Goal: Task Accomplishment & Management: Manage account settings

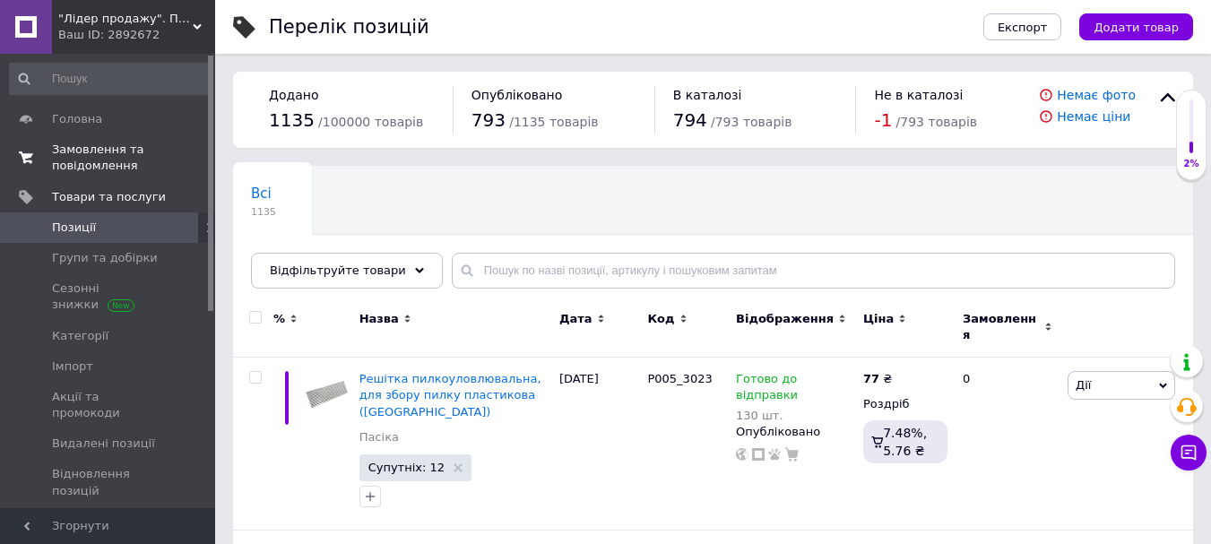
click at [87, 154] on span "Замовлення та повідомлення" at bounding box center [109, 158] width 114 height 32
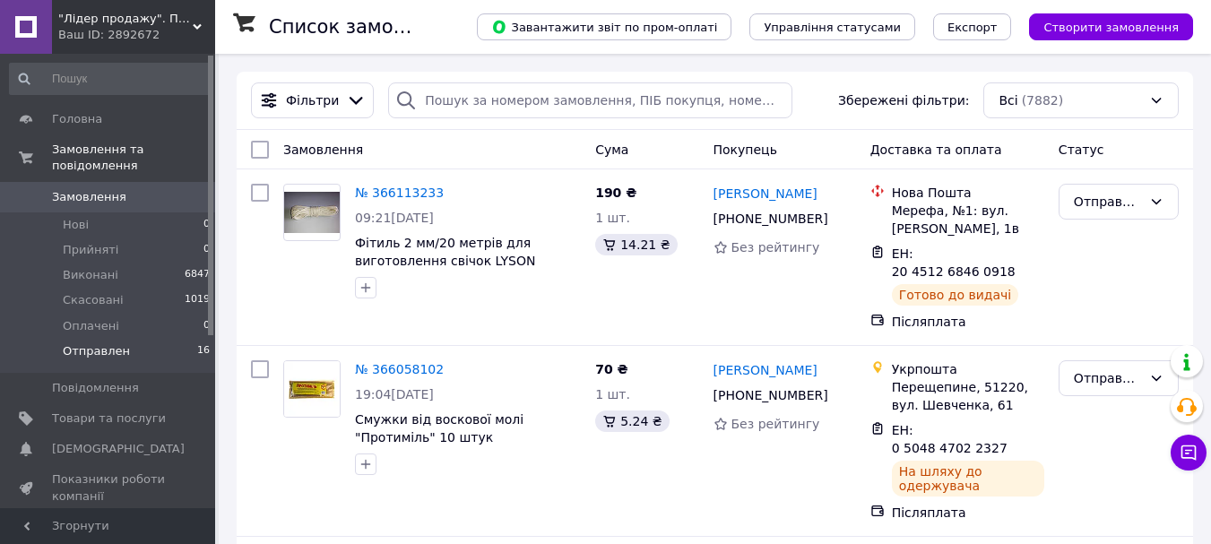
click at [99, 343] on span "Отправлен" at bounding box center [96, 351] width 67 height 16
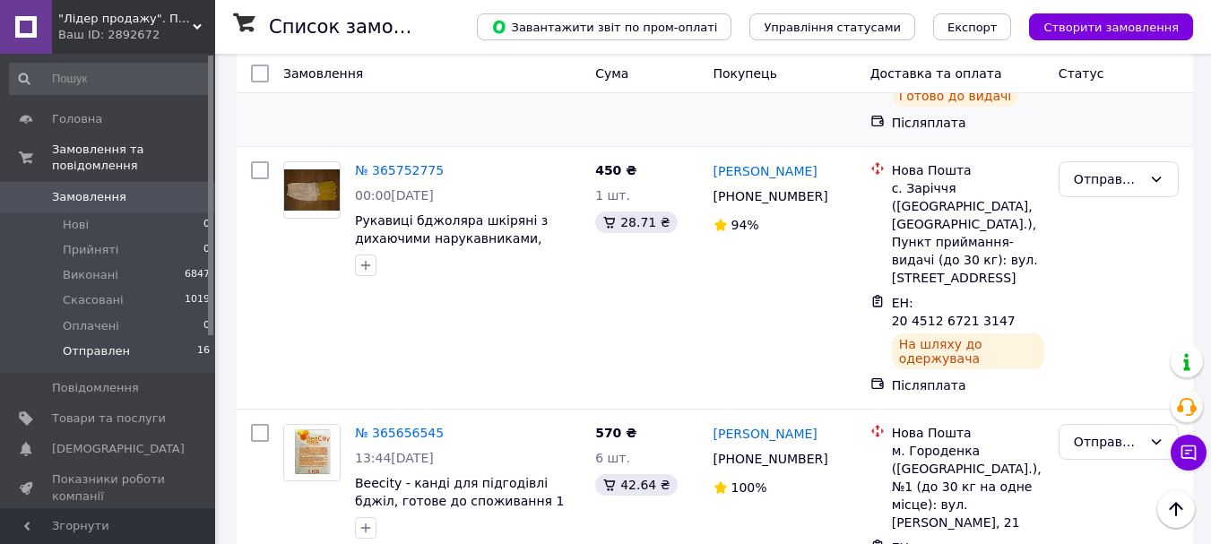
scroll to position [2062, 0]
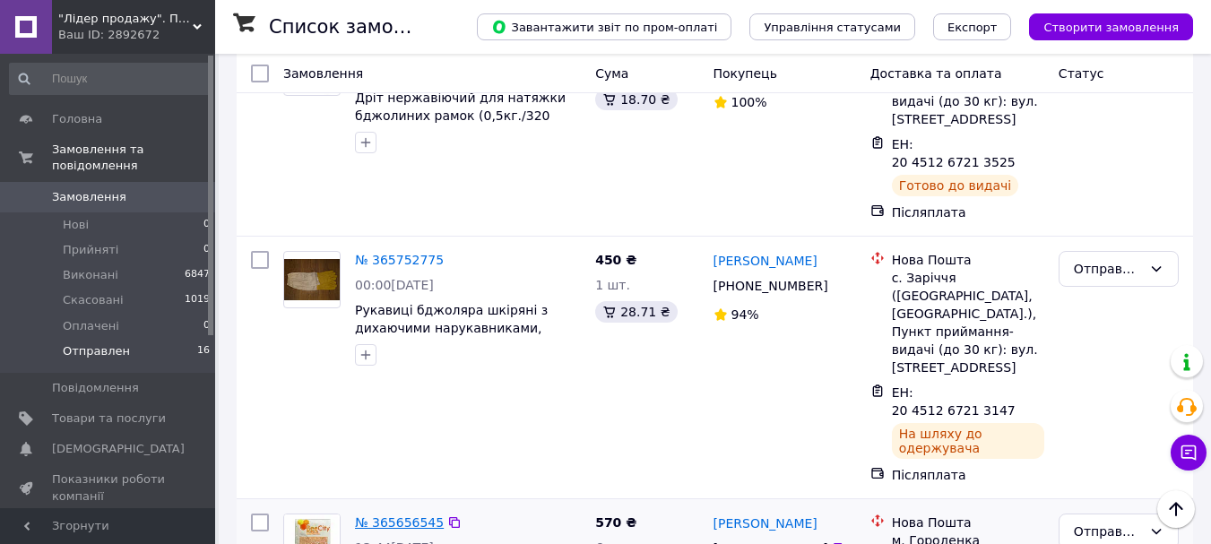
click at [391, 516] on link "№ 365656545" at bounding box center [399, 523] width 89 height 14
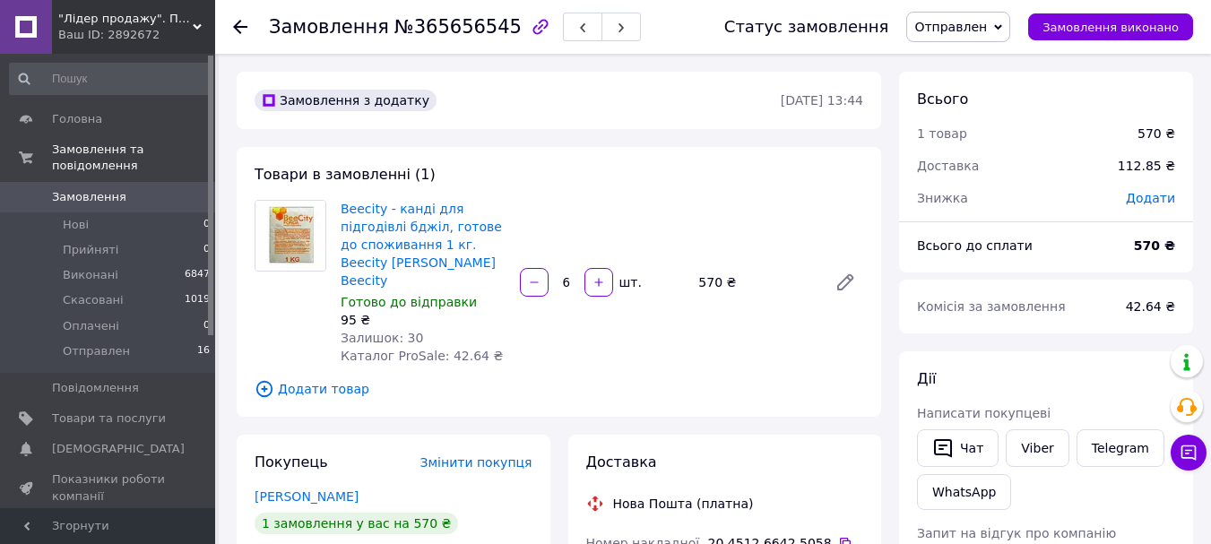
click at [975, 25] on span "Отправлен" at bounding box center [950, 27] width 73 height 14
click at [950, 91] on li "Виконано" at bounding box center [958, 89] width 102 height 27
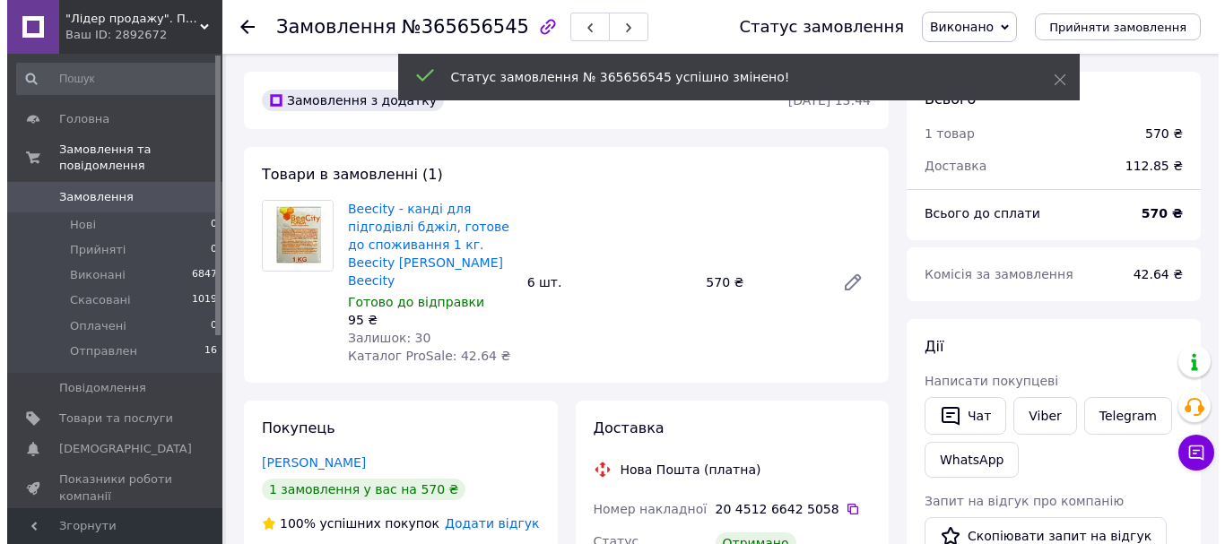
scroll to position [179, 0]
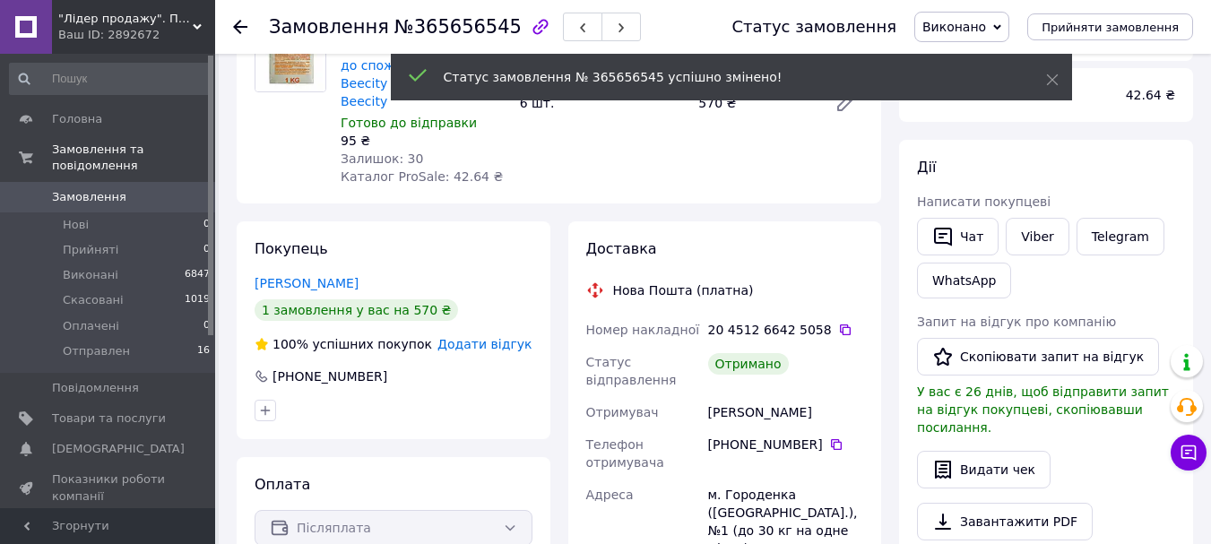
click at [504, 337] on span "Додати відгук" at bounding box center [485, 344] width 94 height 14
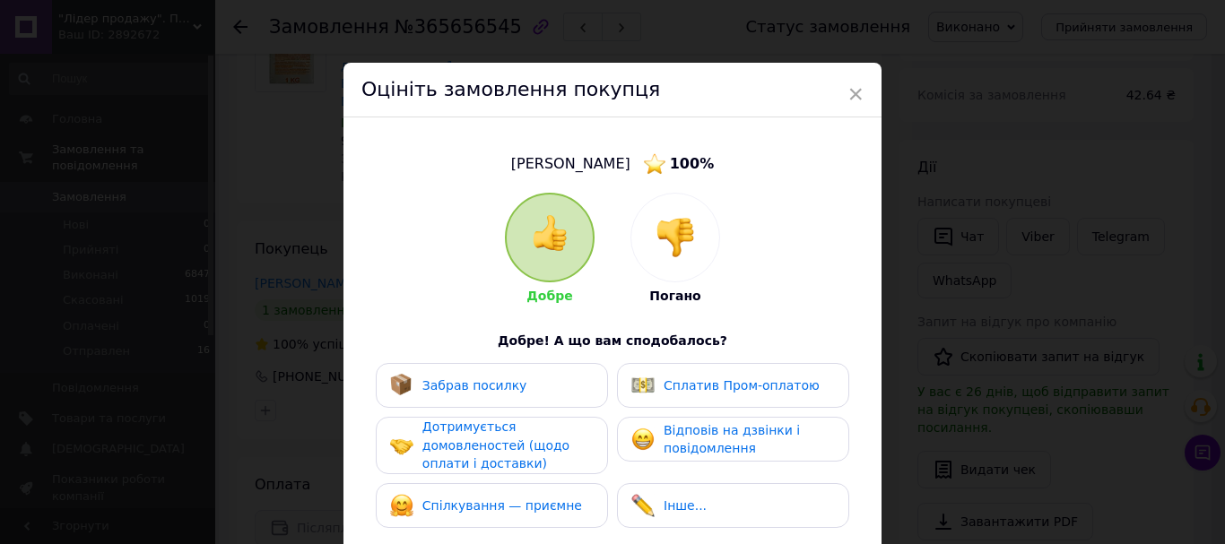
click at [507, 378] on span "Забрав посилку" at bounding box center [474, 385] width 105 height 14
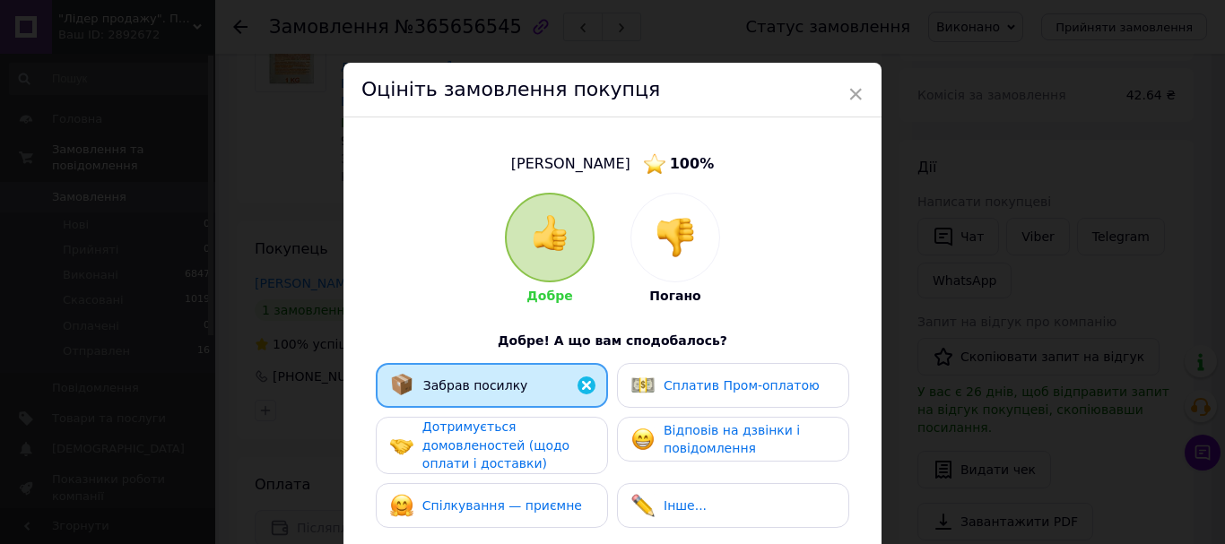
click at [508, 438] on span "Дотримується домовленостей (щодо оплати і доставки)" at bounding box center [495, 445] width 147 height 51
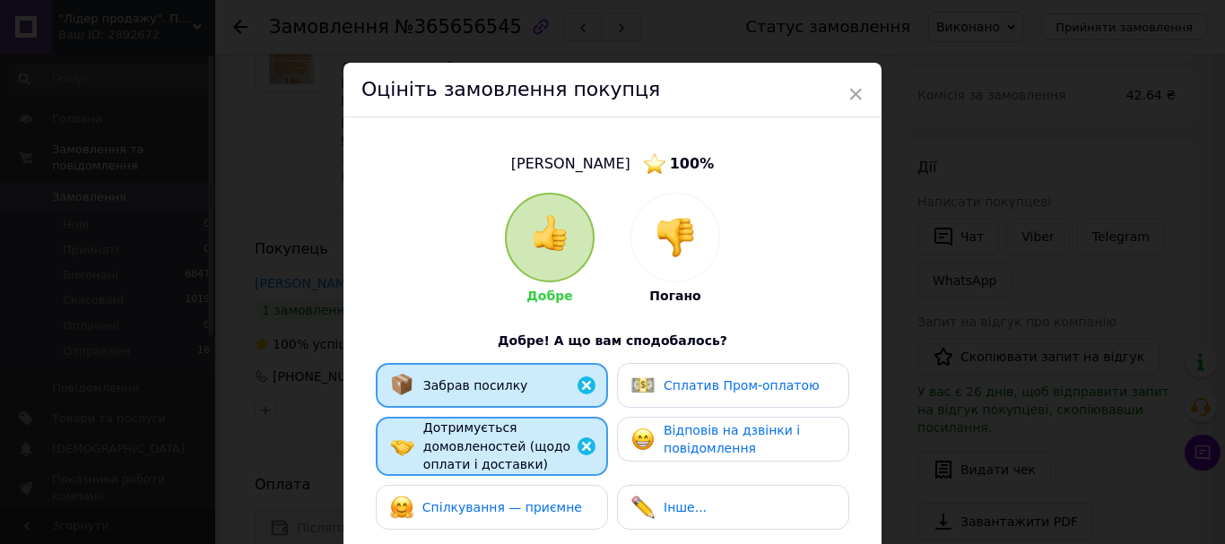
click at [527, 536] on div "Забрав посилку Сплатив Пром-оплатою Дотримується домовленостей (щодо оплати і д…" at bounding box center [612, 451] width 484 height 176
click at [519, 509] on span "Спілкування — приємне" at bounding box center [502, 507] width 160 height 14
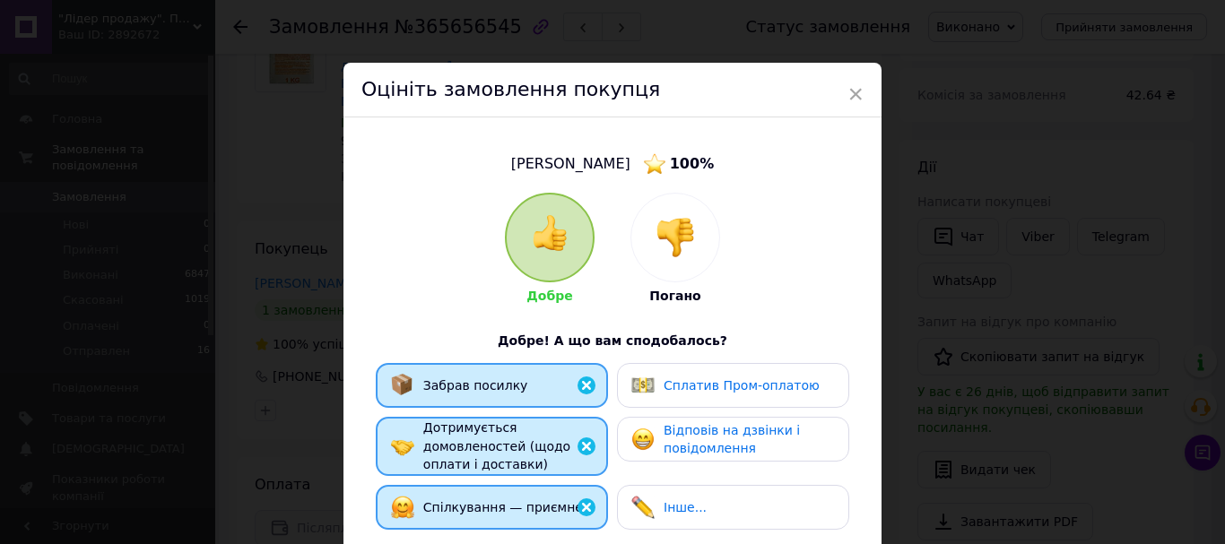
click at [734, 446] on span "Відповів на дзвінки і повідомлення" at bounding box center [731, 439] width 136 height 33
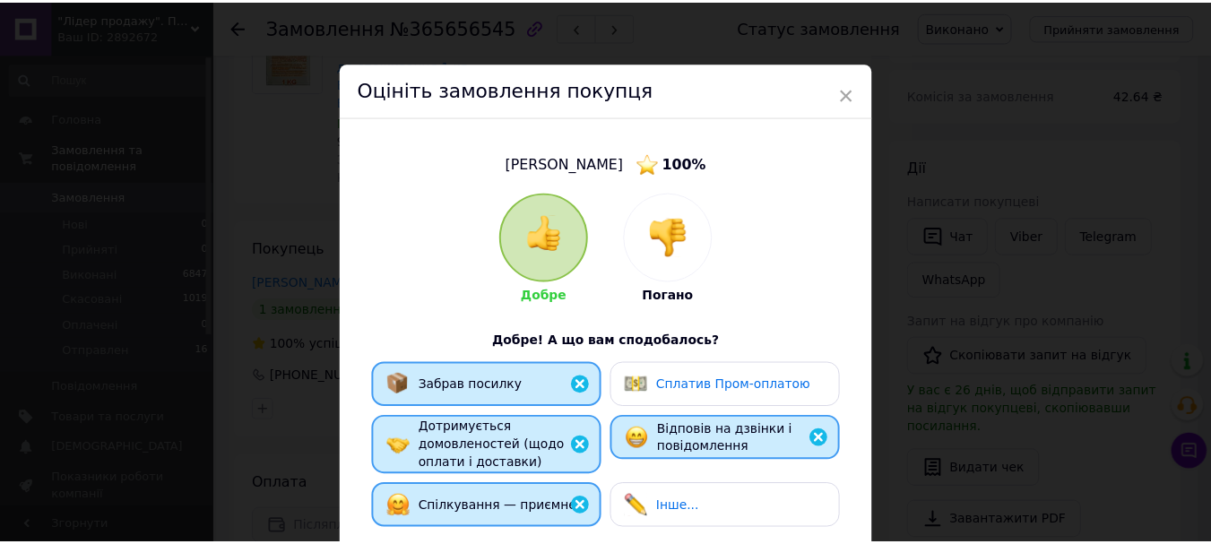
scroll to position [269, 0]
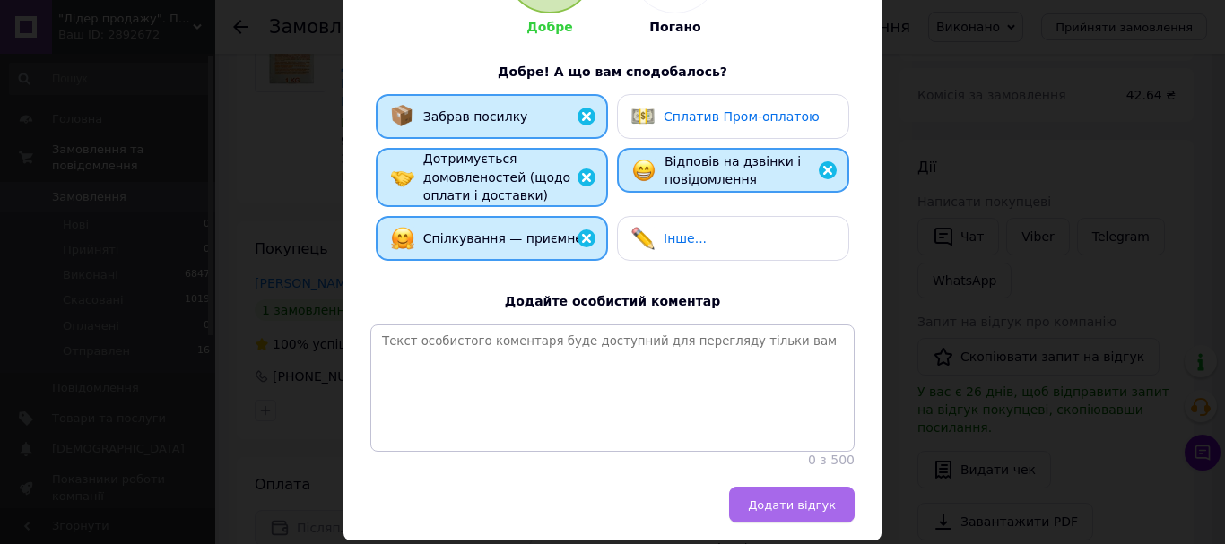
click at [806, 502] on button "Додати відгук" at bounding box center [792, 505] width 126 height 36
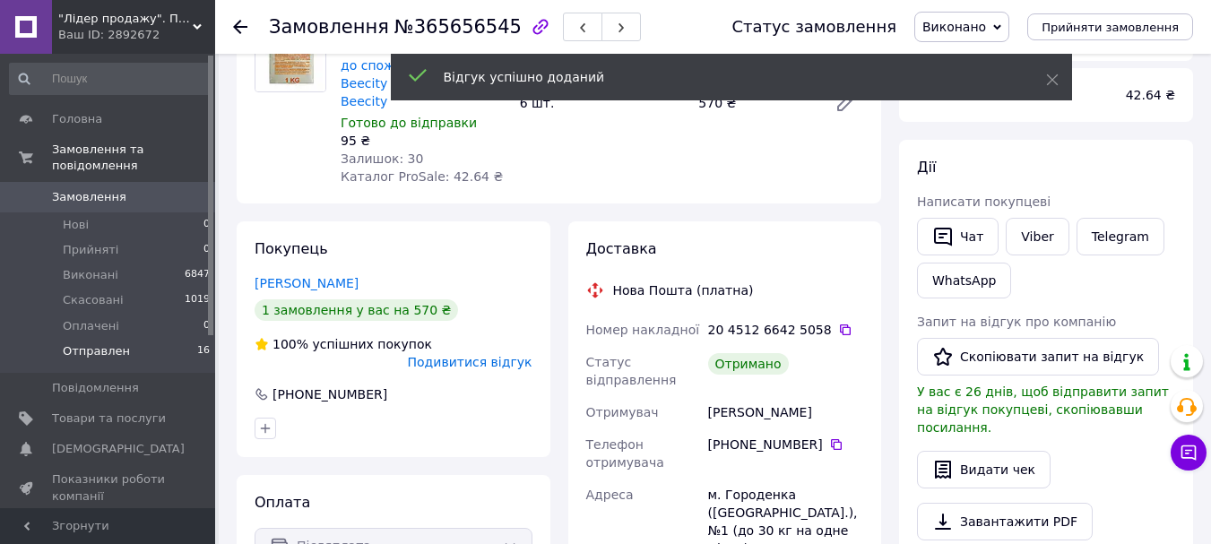
click at [99, 343] on span "Отправлен" at bounding box center [96, 351] width 67 height 16
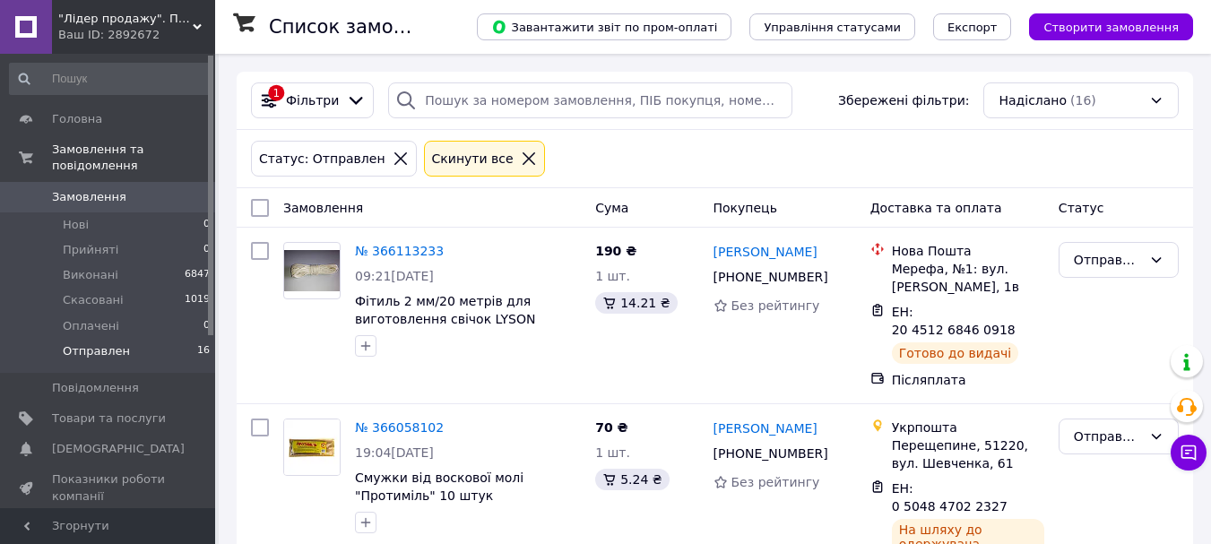
click at [90, 189] on span "Замовлення" at bounding box center [89, 197] width 74 height 16
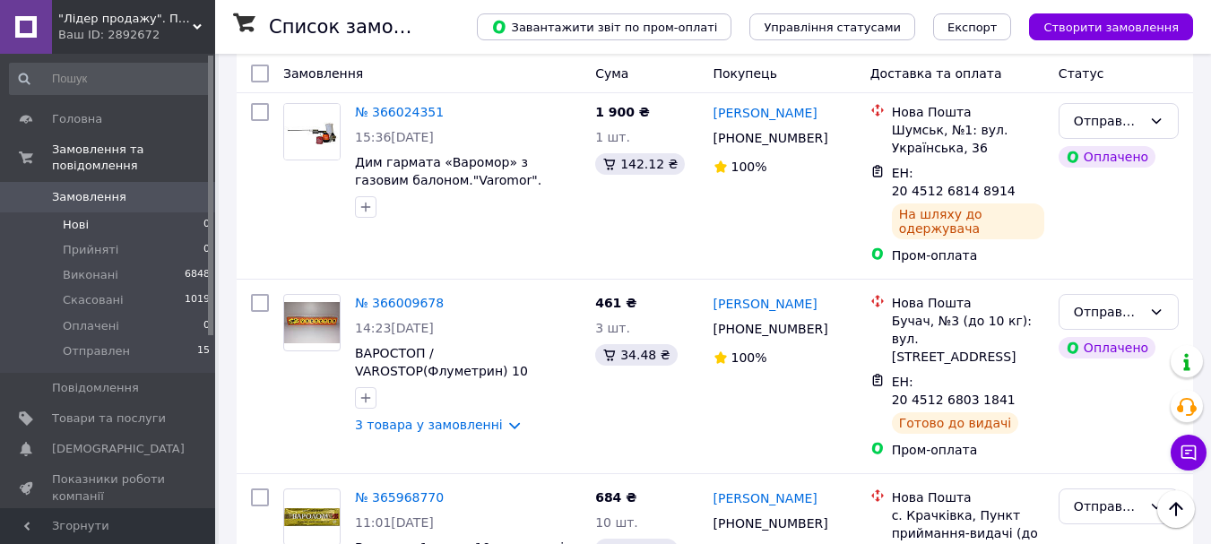
scroll to position [179, 0]
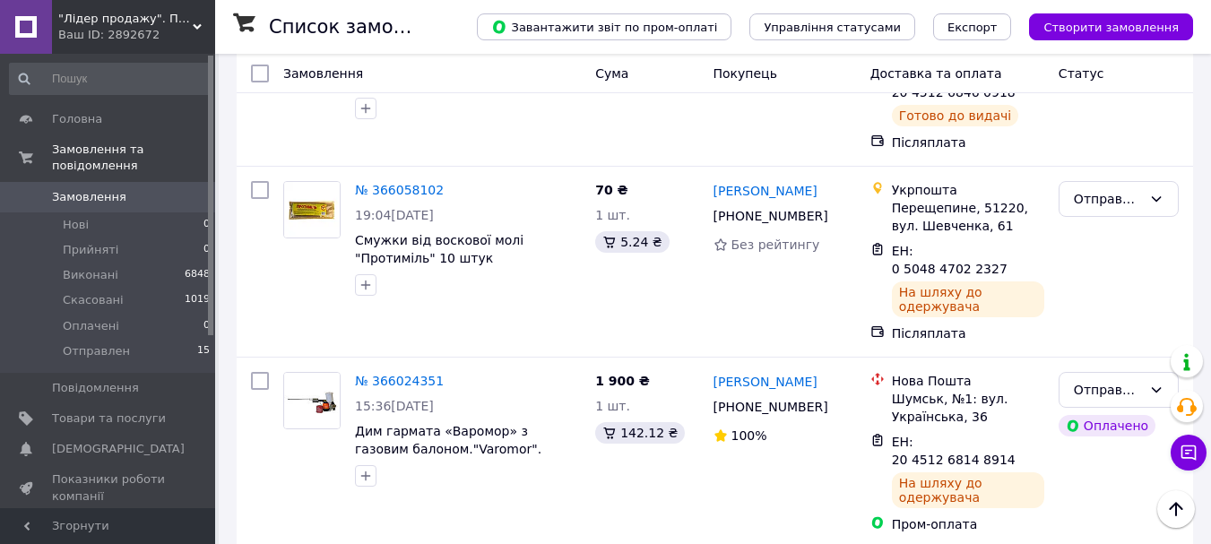
click at [78, 192] on link "Замовлення 0" at bounding box center [110, 197] width 221 height 30
